Goal: Book appointment/travel/reservation

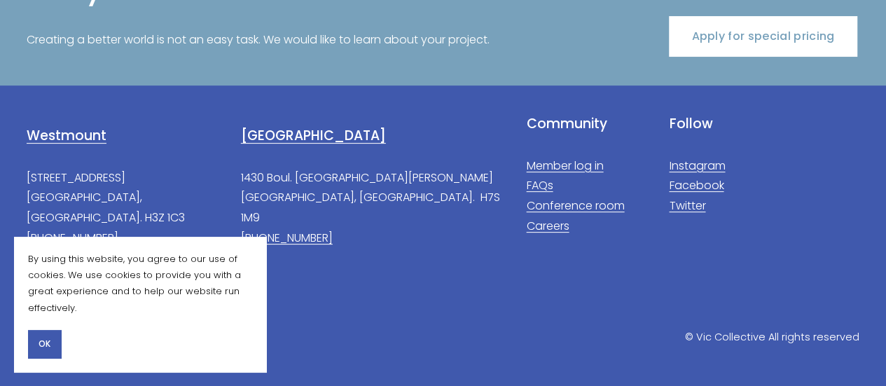
scroll to position [2817, 0]
click at [765, 40] on link "Apply for special pricing" at bounding box center [763, 35] width 188 height 40
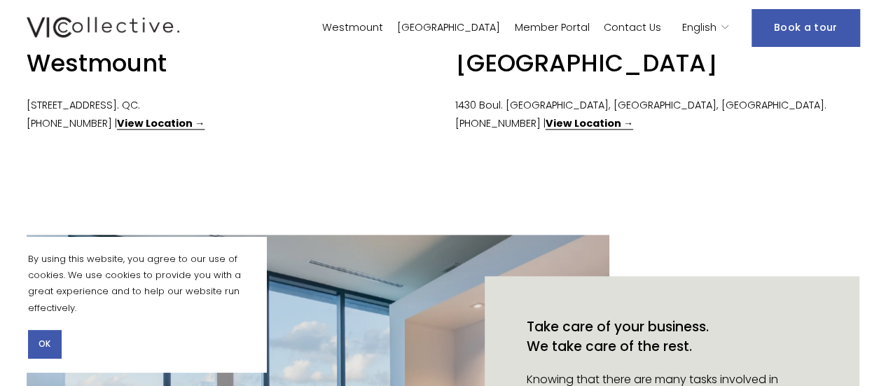
scroll to position [773, 0]
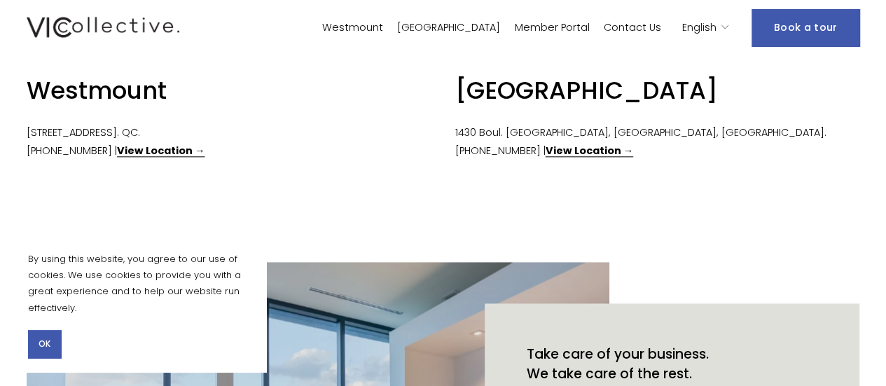
click at [149, 158] on strong "View Location →" at bounding box center [161, 151] width 88 height 14
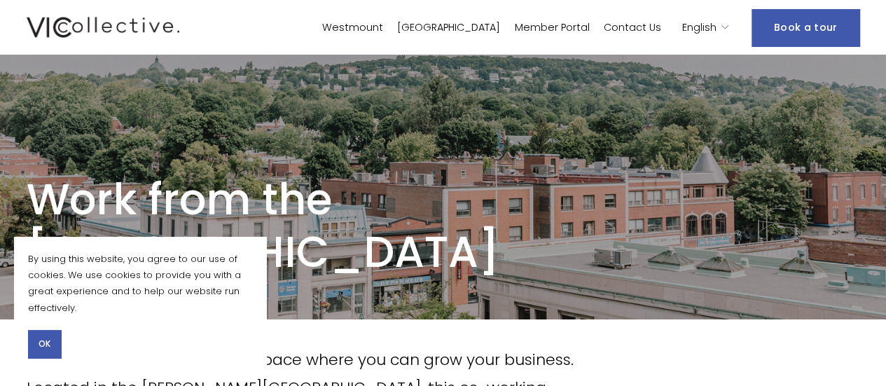
click at [256, 13] on div "Westmount Laval Member Portal Contact Us English" at bounding box center [443, 27] width 832 height 37
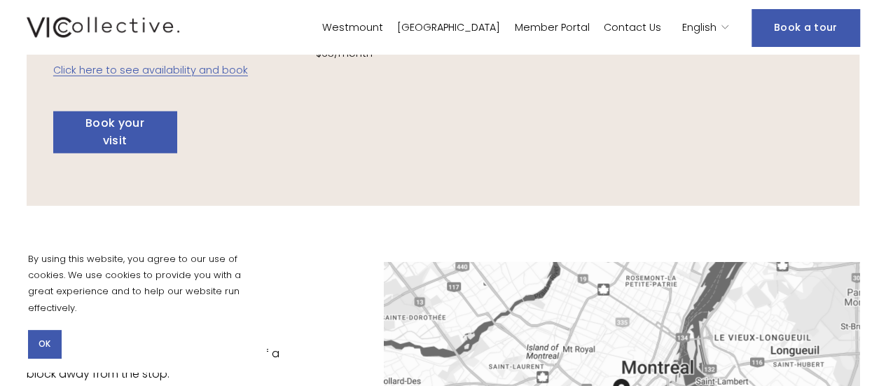
scroll to position [1876, 0]
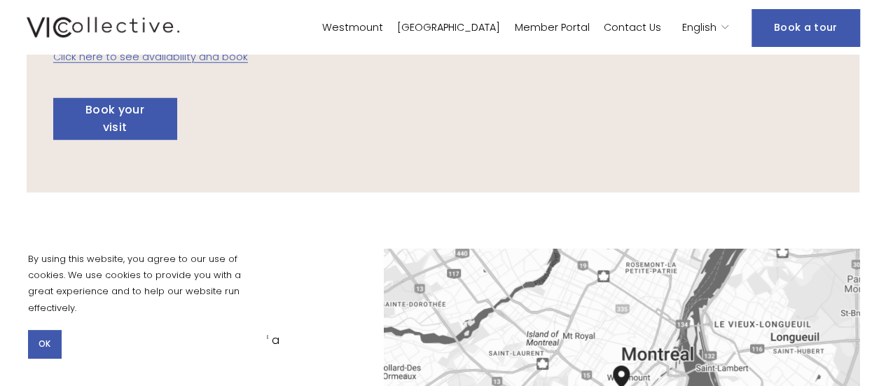
click at [186, 64] on link "Click here to see availability and book" at bounding box center [150, 57] width 195 height 14
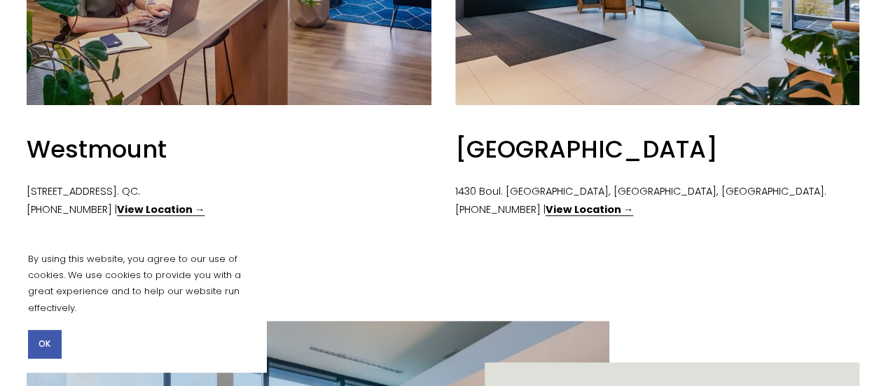
scroll to position [728, 0]
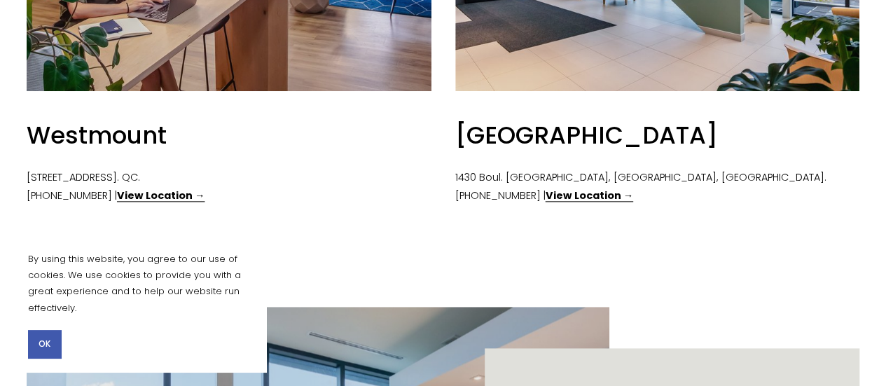
click at [146, 202] on strong "View Location →" at bounding box center [161, 195] width 88 height 14
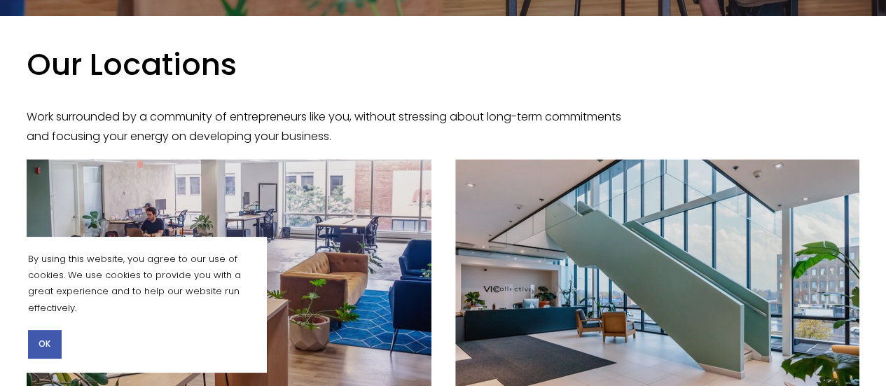
scroll to position [53, 0]
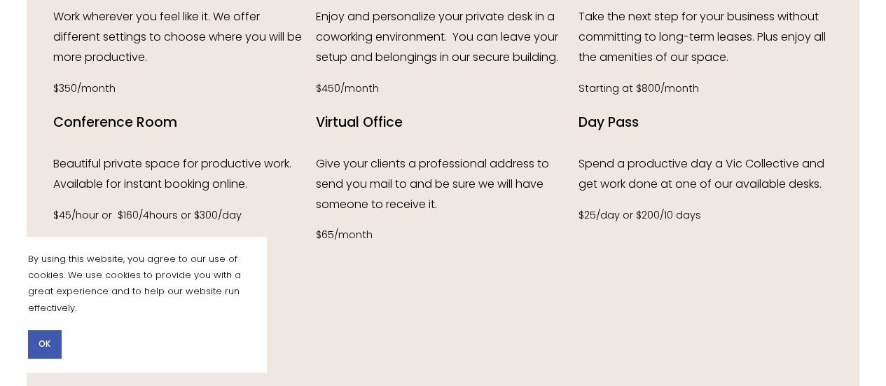
scroll to position [1680, 0]
